Goal: Find specific page/section: Locate a particular part of the current website

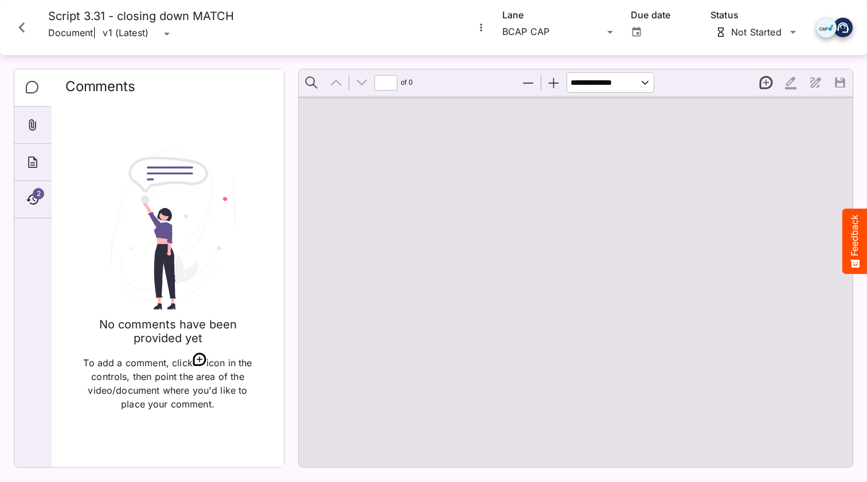
type input "*"
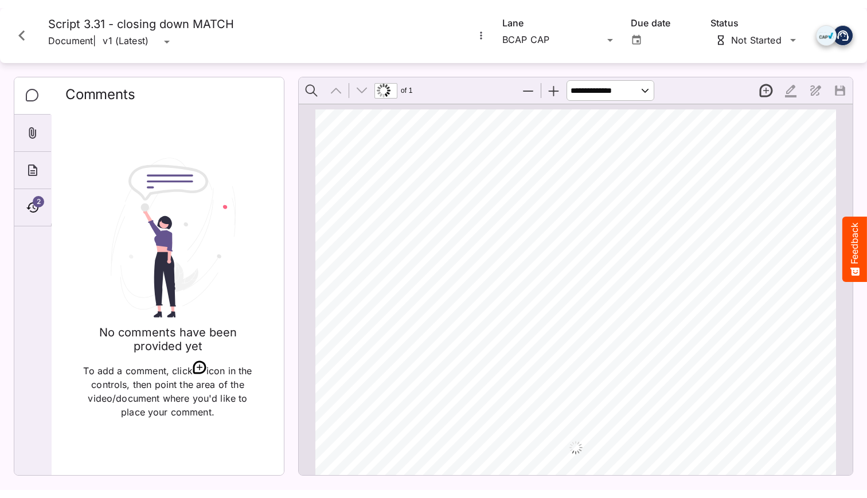
scroll to position [6, 0]
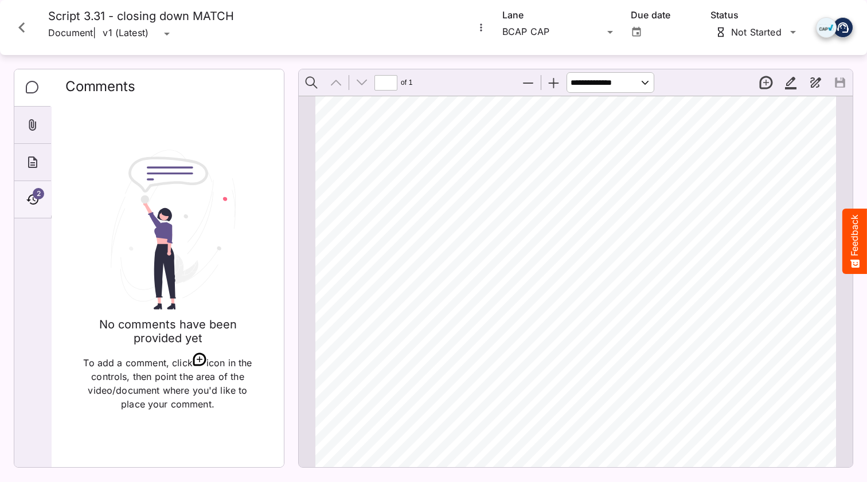
click at [28, 195] on icon "Timeline" at bounding box center [33, 200] width 14 height 14
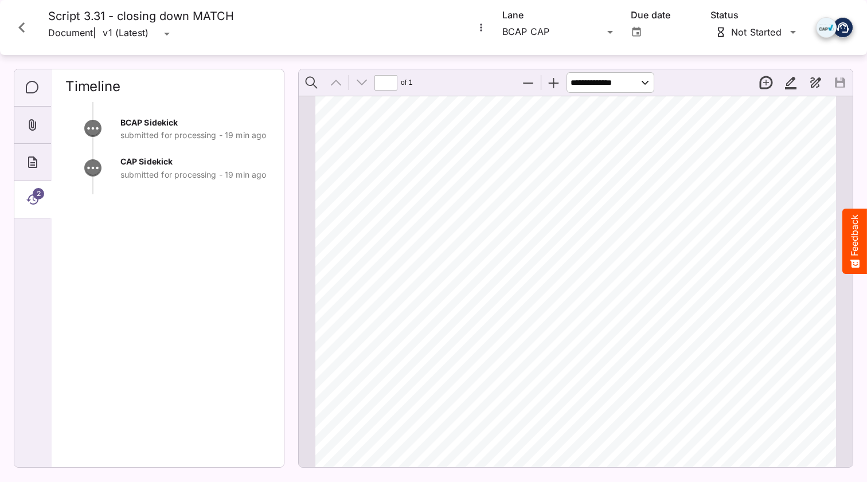
click at [35, 83] on icon "Comments" at bounding box center [33, 88] width 14 height 14
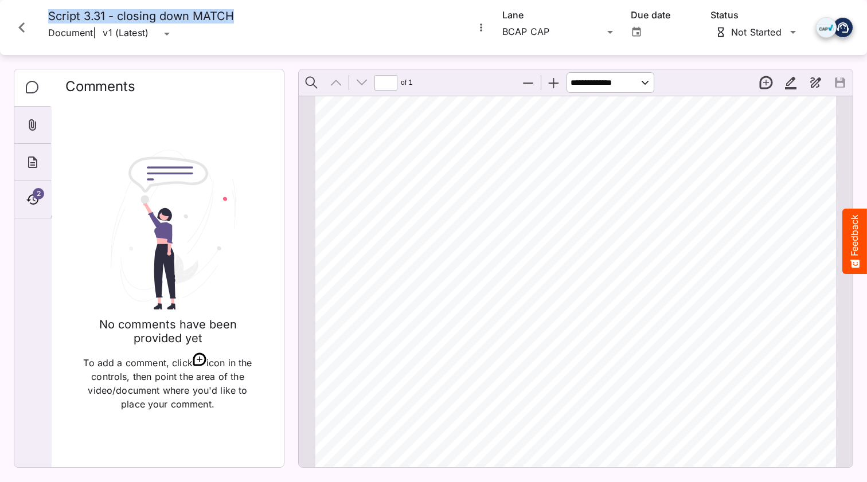
drag, startPoint x: 213, startPoint y: 18, endPoint x: 54, endPoint y: 21, distance: 158.9
click at [49, 22] on h4 "Script 3.31 - closing down MATCH" at bounding box center [141, 16] width 186 height 14
copy h4 "Script 3.31 - closing down MATCH"
click at [29, 197] on icon "Timeline" at bounding box center [32, 199] width 12 height 10
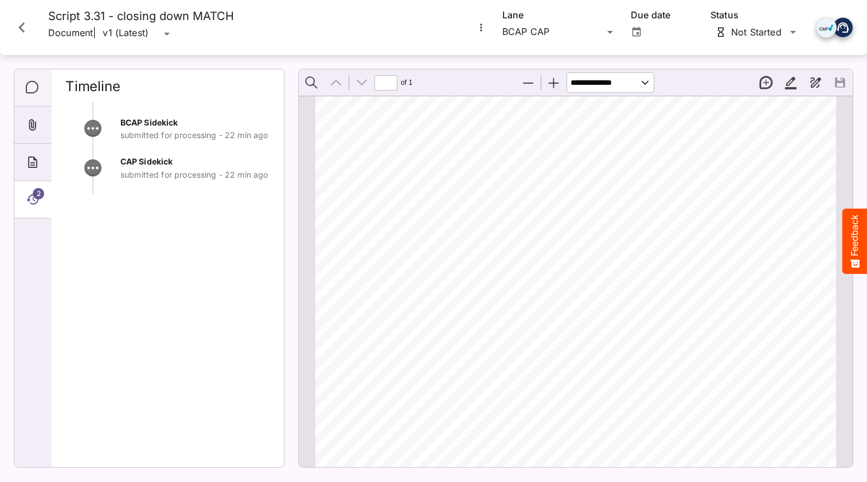
click at [36, 87] on icon "Comments" at bounding box center [33, 88] width 14 height 14
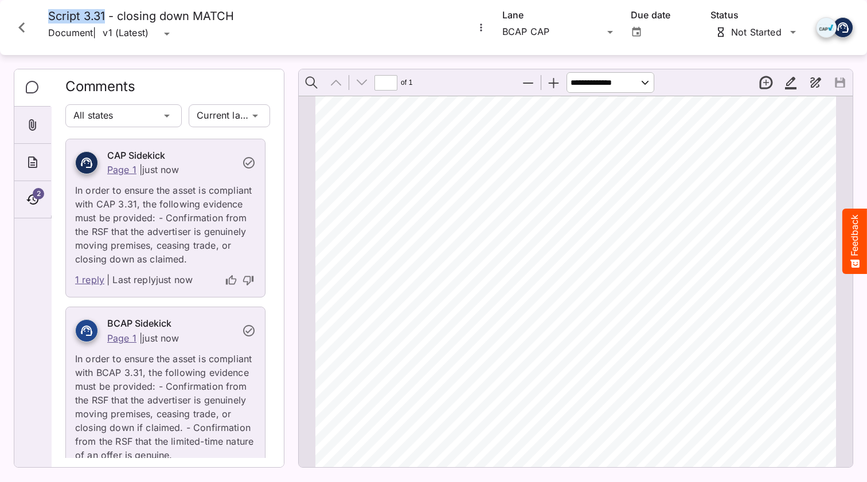
drag, startPoint x: 104, startPoint y: 19, endPoint x: 49, endPoint y: 17, distance: 55.7
click at [49, 17] on h4 "Script 3.31 - closing down MATCH" at bounding box center [141, 16] width 186 height 14
copy h4 "Script 3.31"
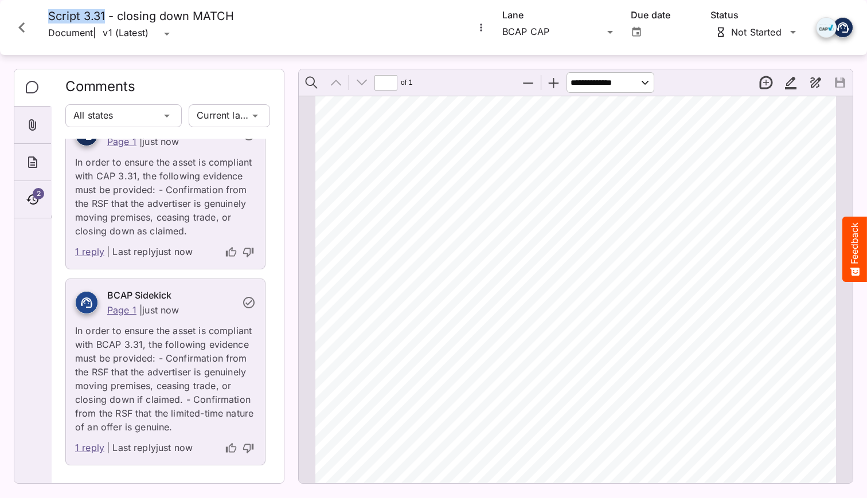
scroll to position [28, 0]
click at [94, 448] on link "1 reply" at bounding box center [89, 449] width 29 height 15
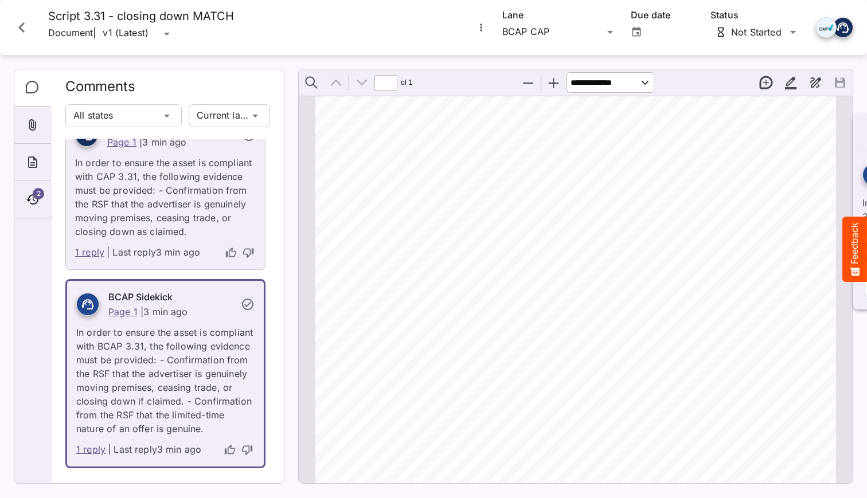
scroll to position [6, 0]
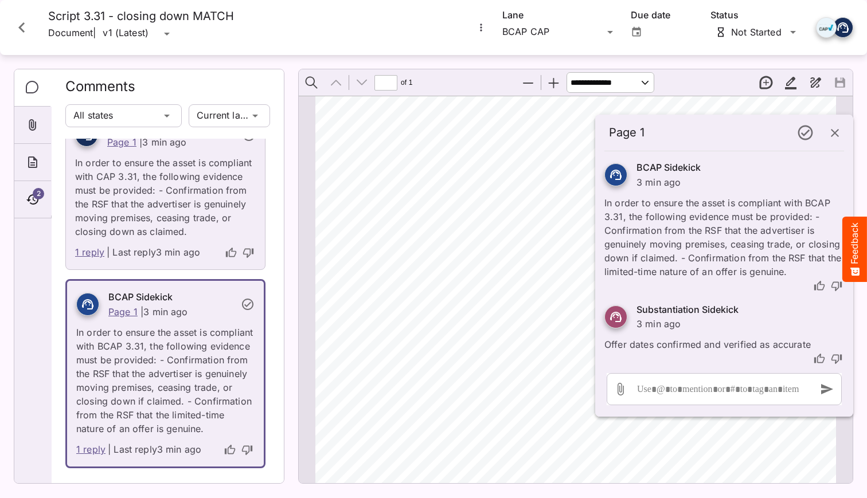
click at [87, 255] on link "1 reply" at bounding box center [89, 252] width 29 height 15
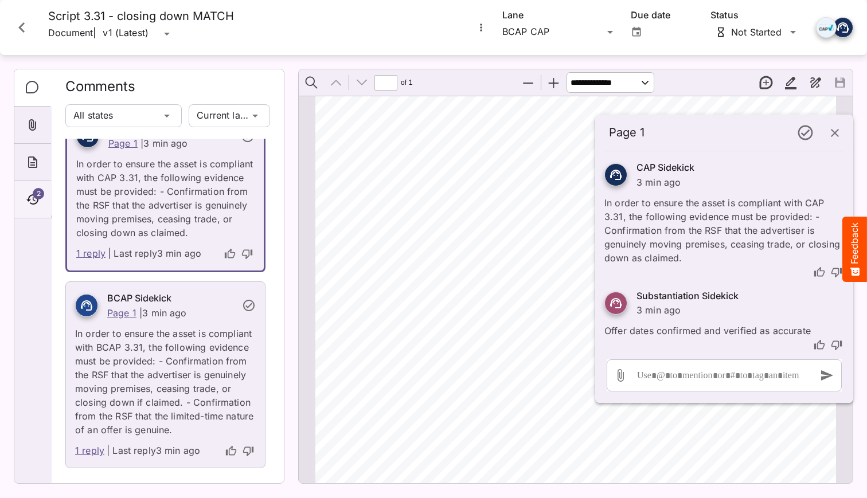
click at [32, 206] on icon "Timeline" at bounding box center [33, 200] width 14 height 14
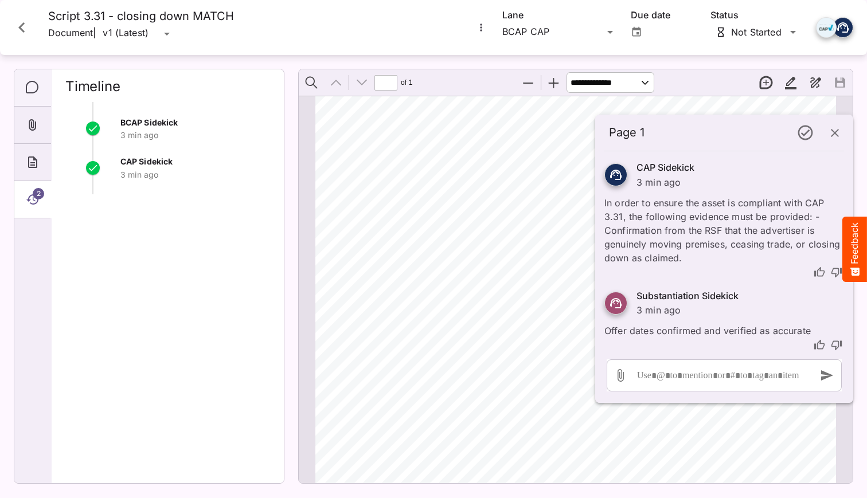
click at [40, 87] on div "Comments" at bounding box center [32, 87] width 37 height 37
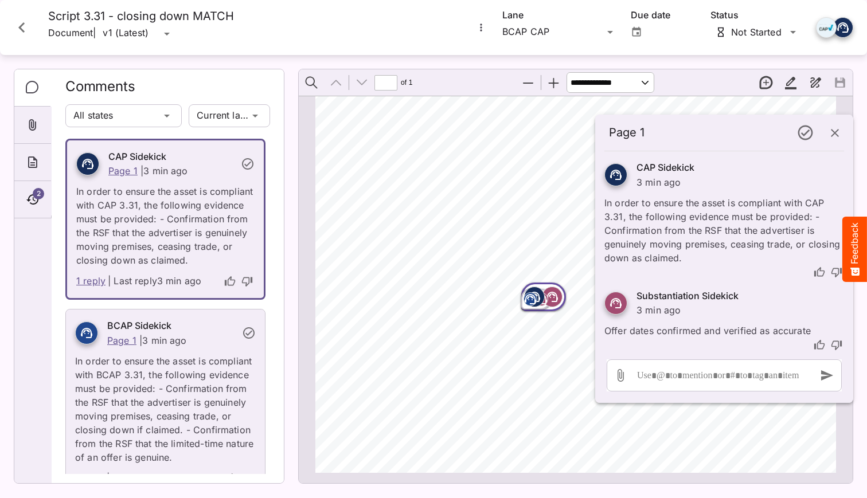
scroll to position [305, 0]
click at [87, 280] on link "1 reply" at bounding box center [90, 281] width 29 height 15
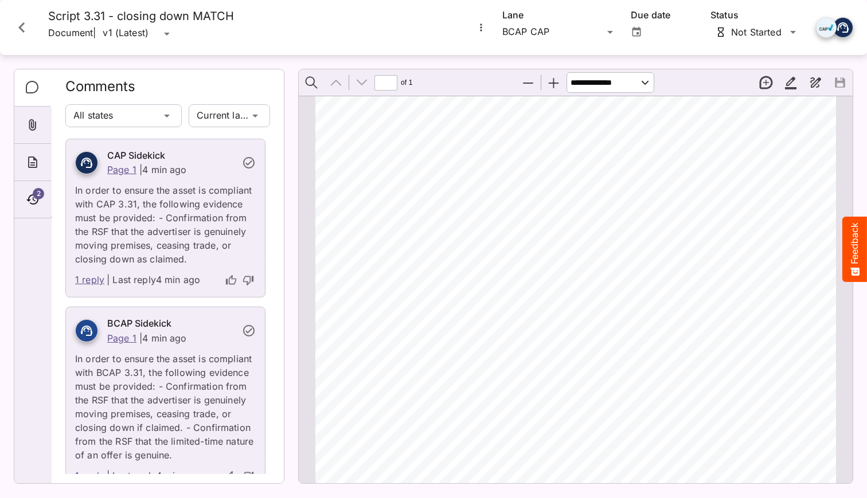
scroll to position [3, 0]
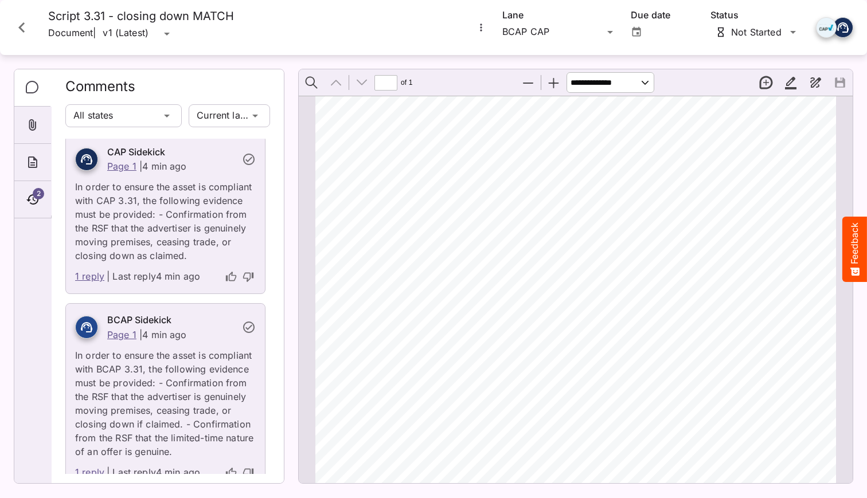
click at [88, 274] on link "1 reply" at bounding box center [89, 277] width 29 height 15
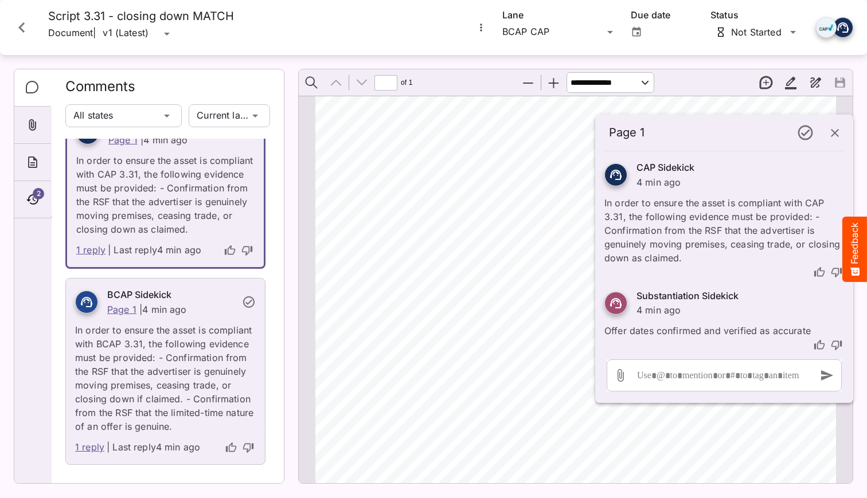
scroll to position [30, 0]
click at [88, 442] on link "1 reply" at bounding box center [89, 449] width 29 height 15
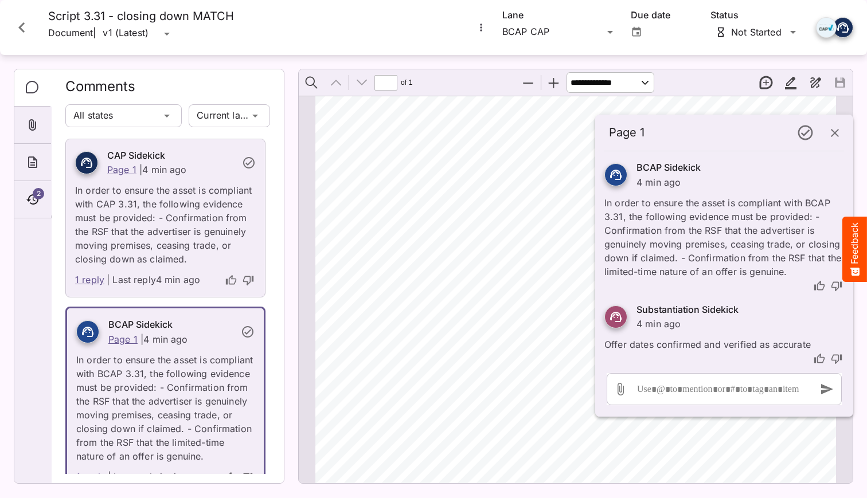
scroll to position [5, 0]
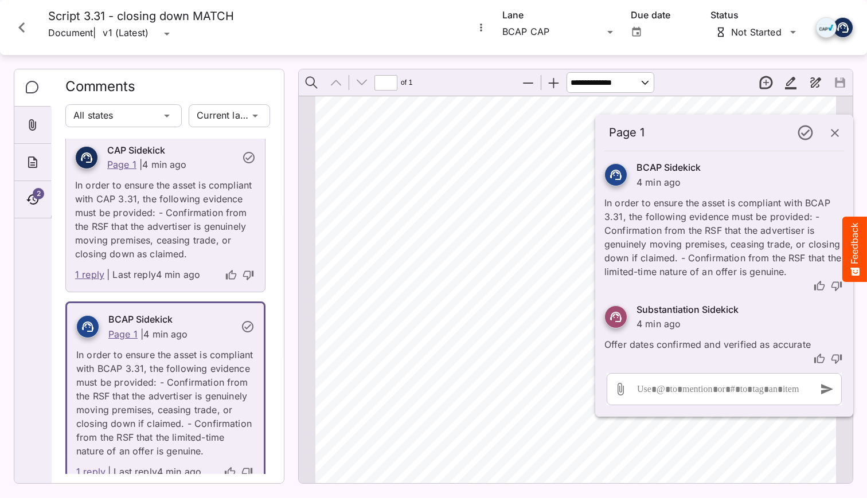
click at [832, 128] on icon "button" at bounding box center [835, 133] width 14 height 14
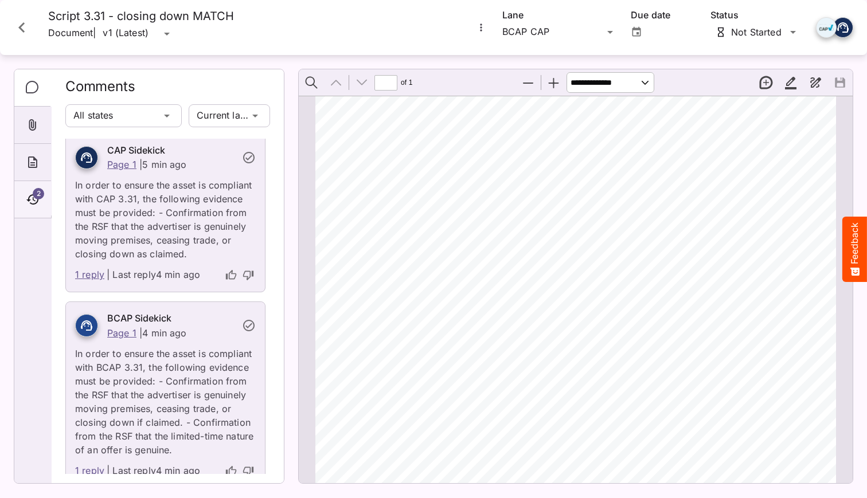
click at [32, 202] on icon "Timeline" at bounding box center [33, 200] width 14 height 14
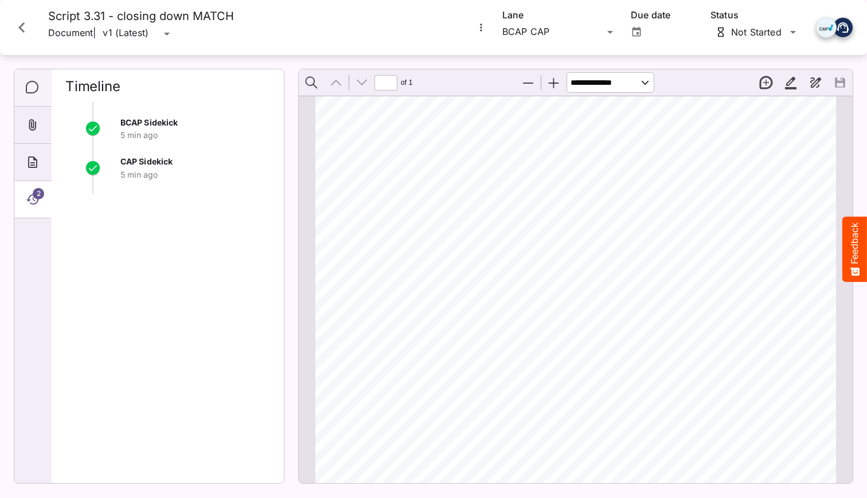
click at [38, 91] on icon "Comments" at bounding box center [33, 88] width 14 height 14
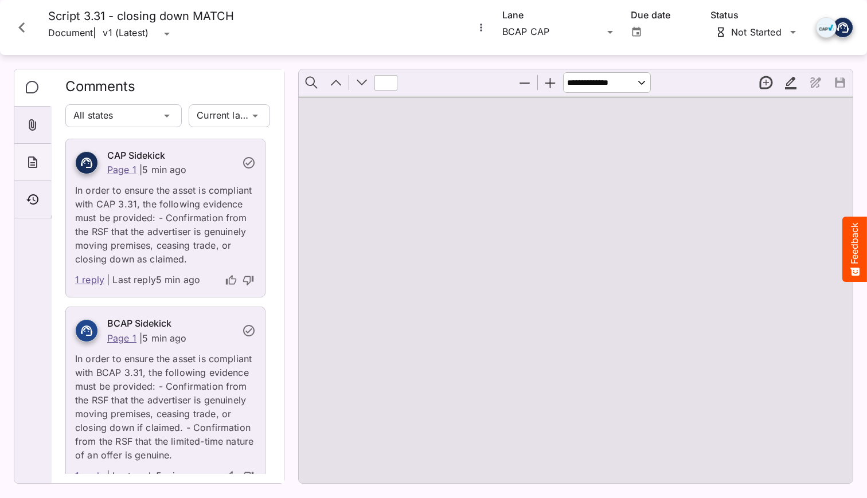
click at [34, 169] on icon "About" at bounding box center [33, 162] width 14 height 14
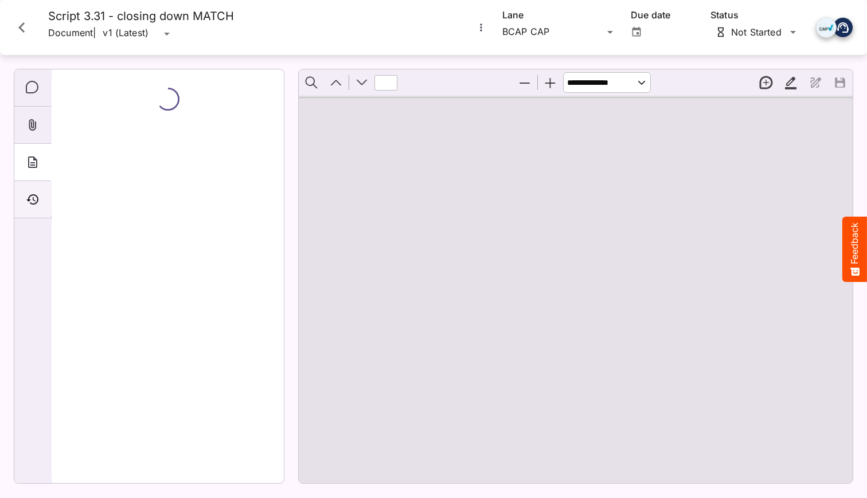
click at [29, 200] on icon "Timeline" at bounding box center [32, 199] width 12 height 10
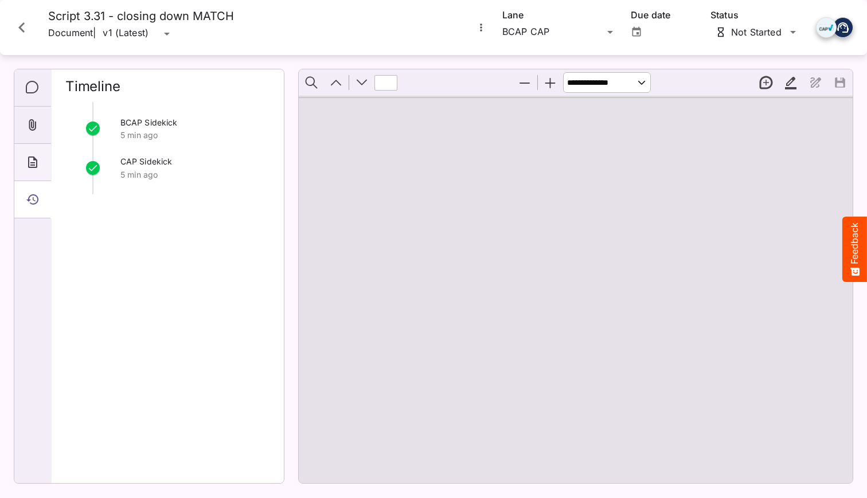
click at [33, 165] on icon "About" at bounding box center [32, 162] width 9 height 11
